Goal: Task Accomplishment & Management: Complete application form

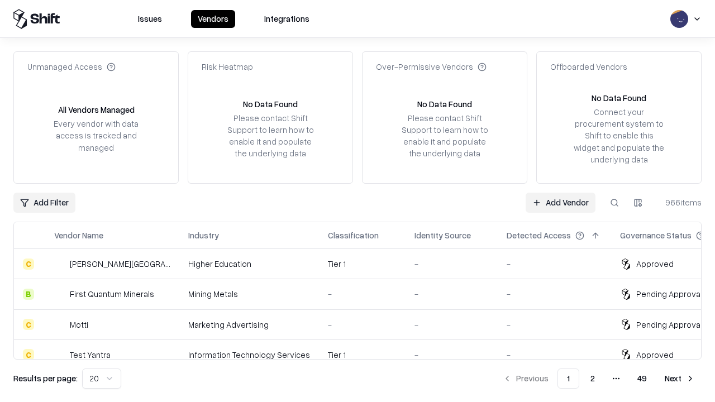
click at [561, 202] on link "Add Vendor" at bounding box center [561, 203] width 70 height 20
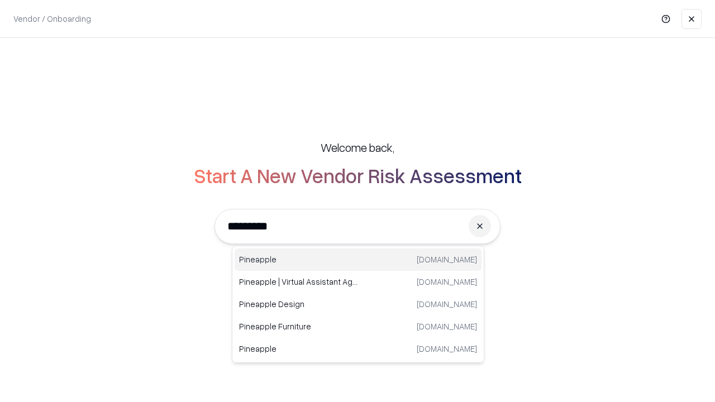
click at [358, 260] on div "Pineapple [DOMAIN_NAME]" at bounding box center [358, 260] width 247 height 22
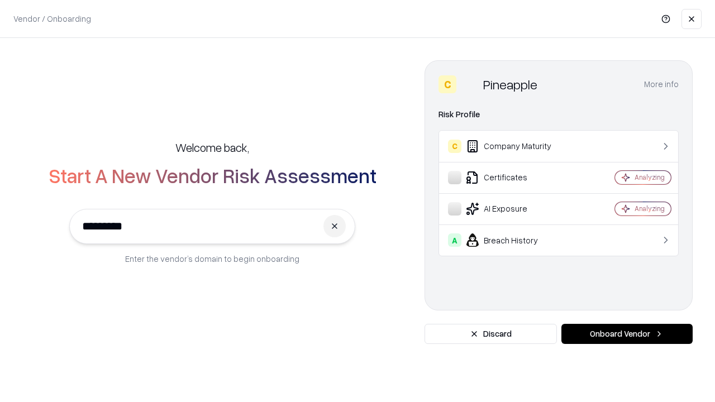
type input "*********"
click at [627, 334] on button "Onboard Vendor" at bounding box center [627, 334] width 131 height 20
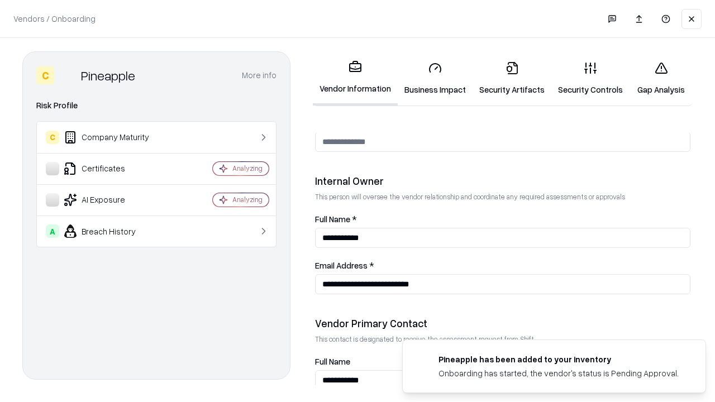
scroll to position [579, 0]
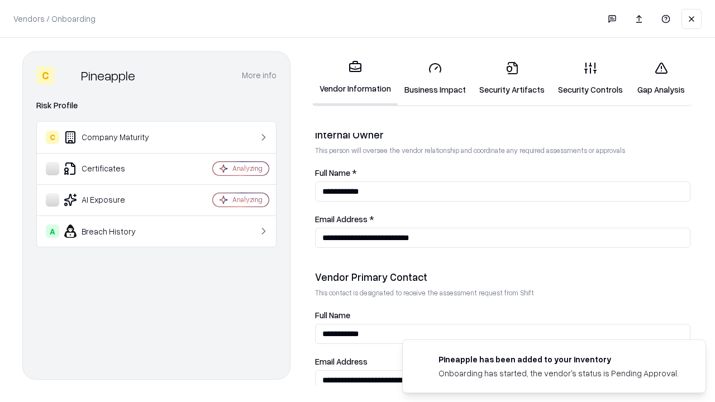
click at [435, 78] on link "Business Impact" at bounding box center [435, 79] width 75 height 52
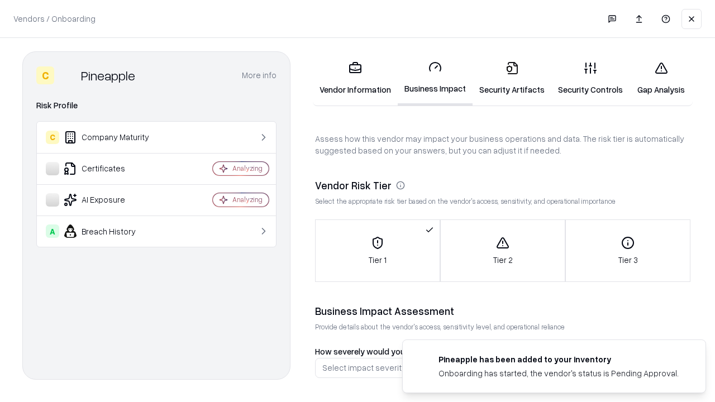
click at [661, 78] on link "Gap Analysis" at bounding box center [661, 79] width 63 height 52
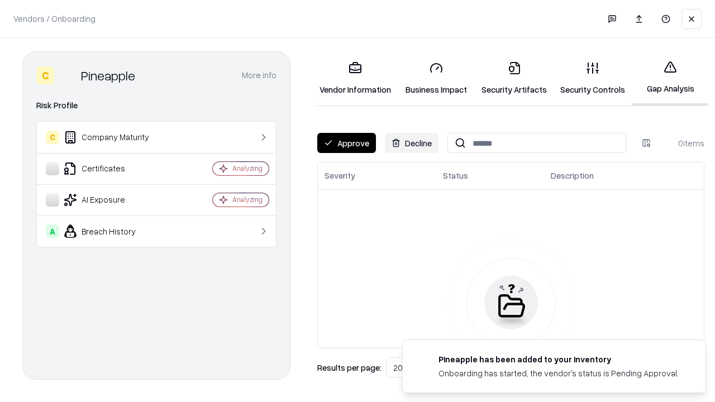
click at [347, 143] on button "Approve" at bounding box center [346, 143] width 59 height 20
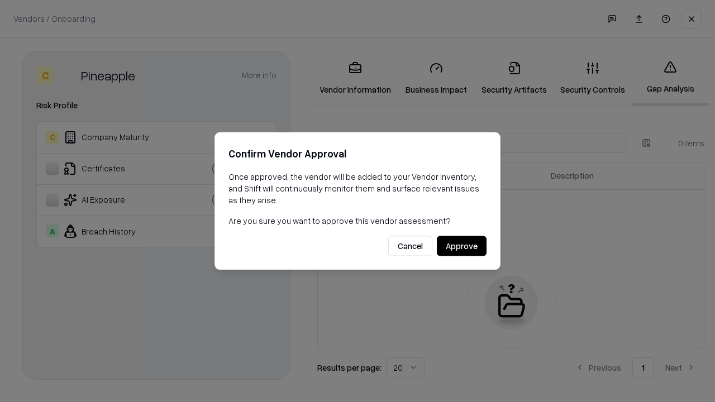
click at [462, 246] on button "Approve" at bounding box center [462, 246] width 50 height 20
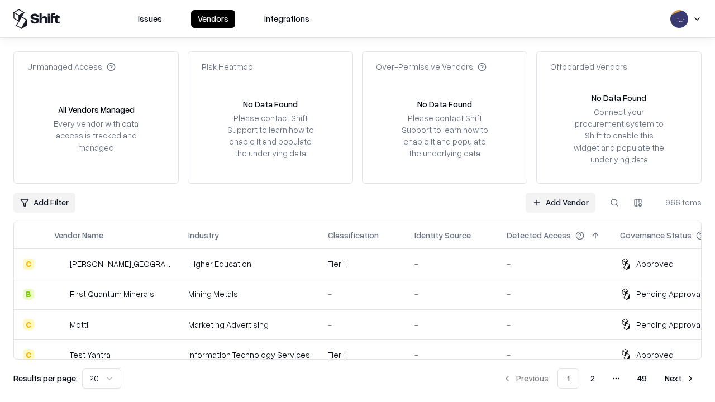
type input "*********"
click at [561, 202] on link "Add Vendor" at bounding box center [561, 203] width 70 height 20
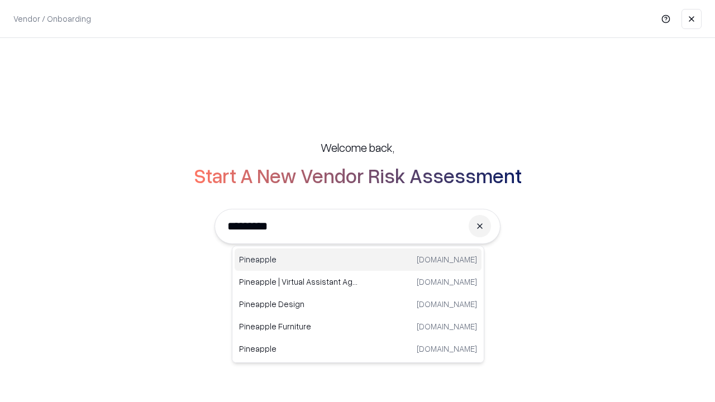
click at [358, 260] on div "Pineapple [DOMAIN_NAME]" at bounding box center [358, 260] width 247 height 22
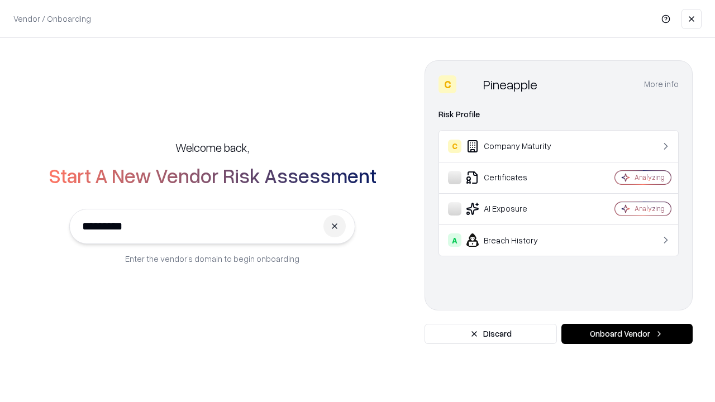
type input "*********"
click at [627, 334] on button "Onboard Vendor" at bounding box center [627, 334] width 131 height 20
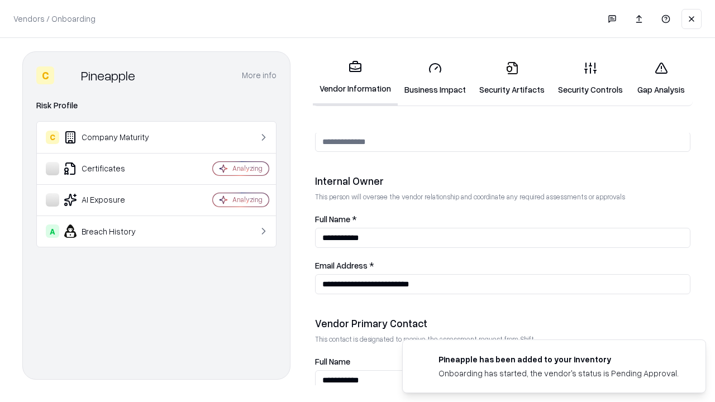
scroll to position [579, 0]
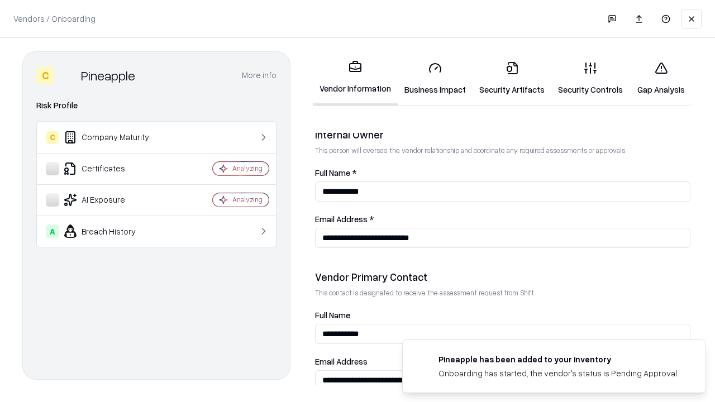
click at [661, 78] on link "Gap Analysis" at bounding box center [661, 79] width 63 height 52
